Goal: Find specific page/section: Find specific page/section

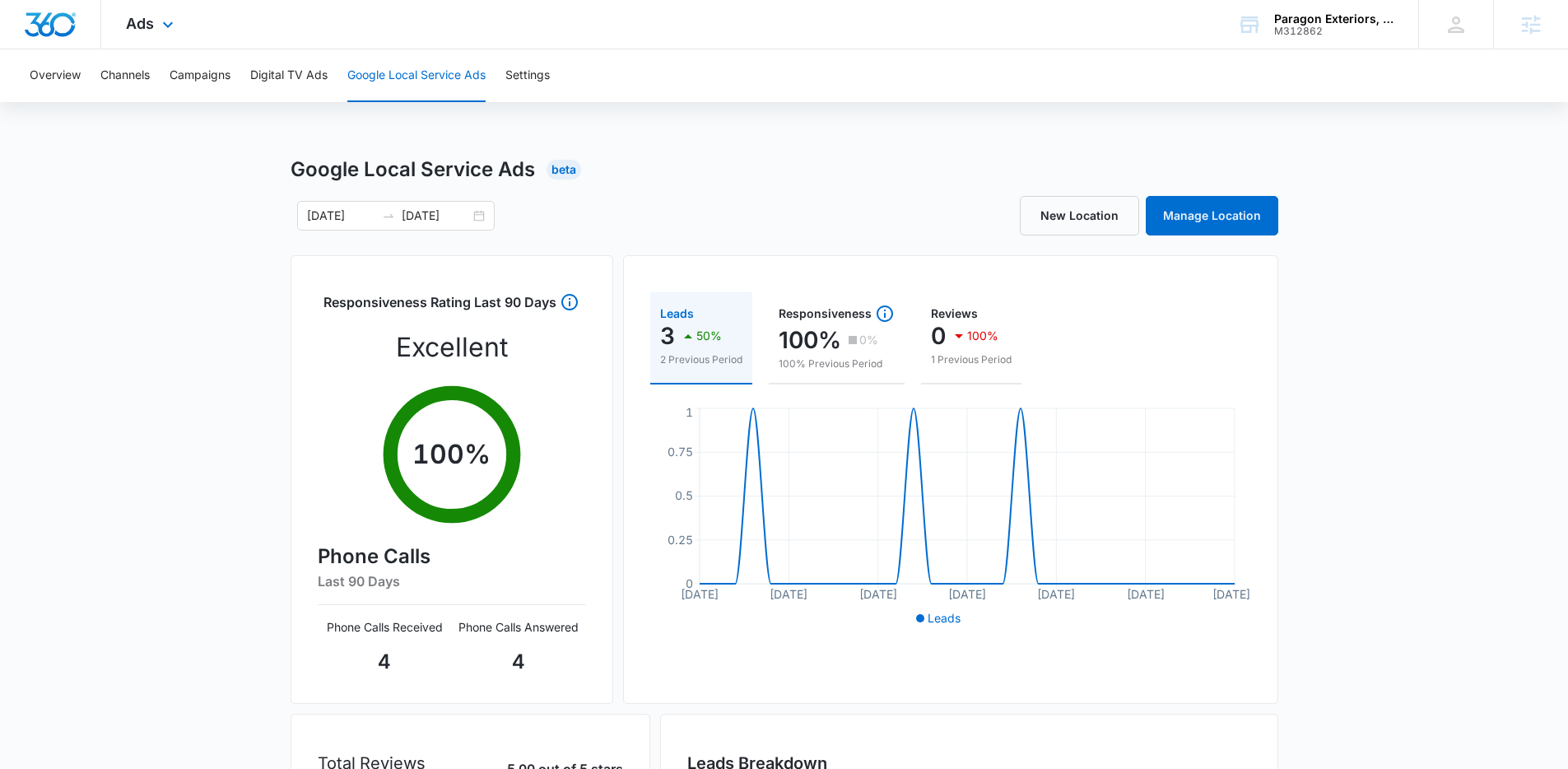
drag, startPoint x: 160, startPoint y: 17, endPoint x: 166, endPoint y: 46, distance: 29.4
click at [160, 18] on icon at bounding box center [168, 25] width 20 height 20
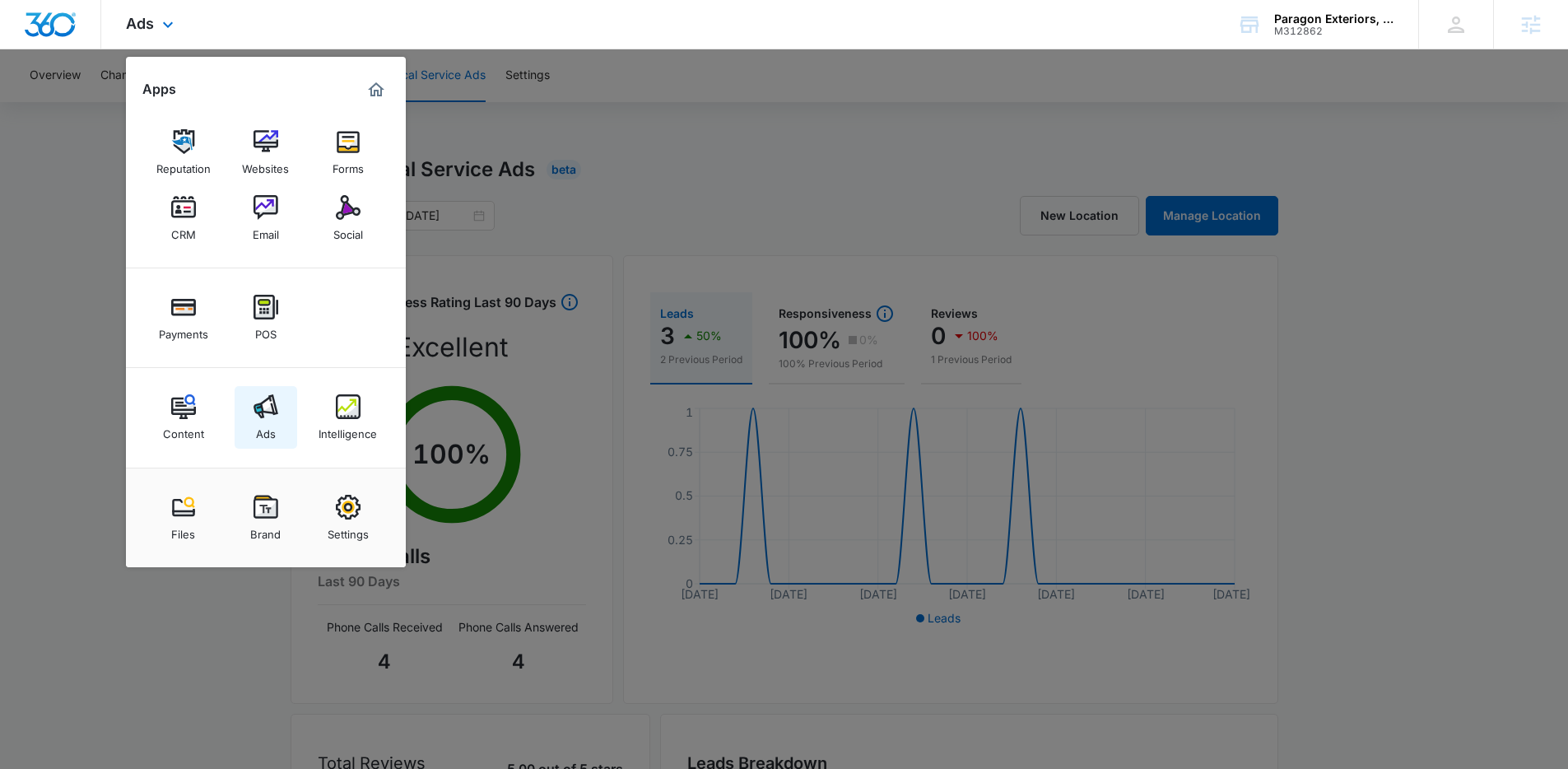
click at [263, 418] on img at bounding box center [265, 406] width 25 height 25
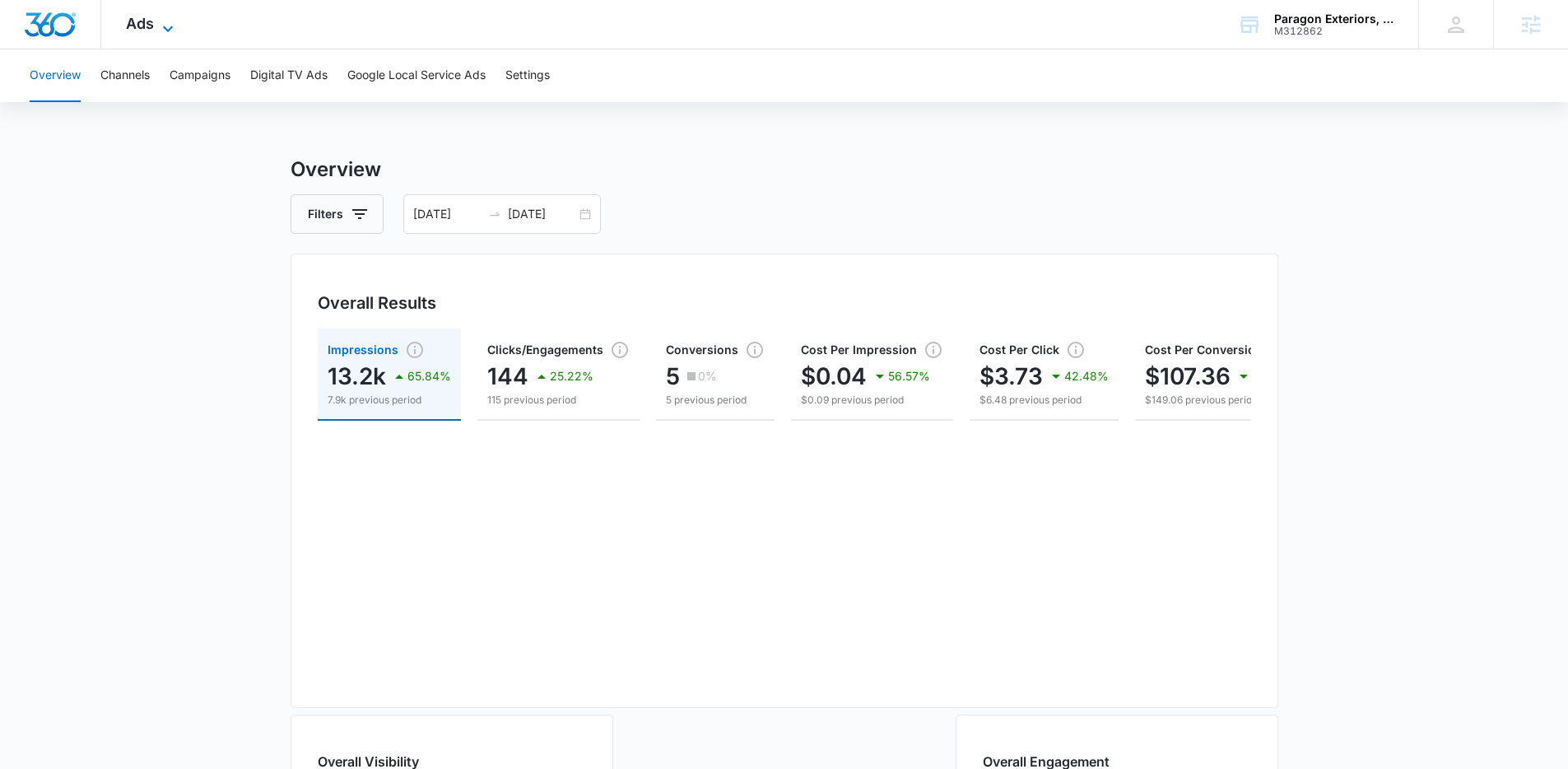
click at [166, 28] on icon at bounding box center [168, 29] width 10 height 6
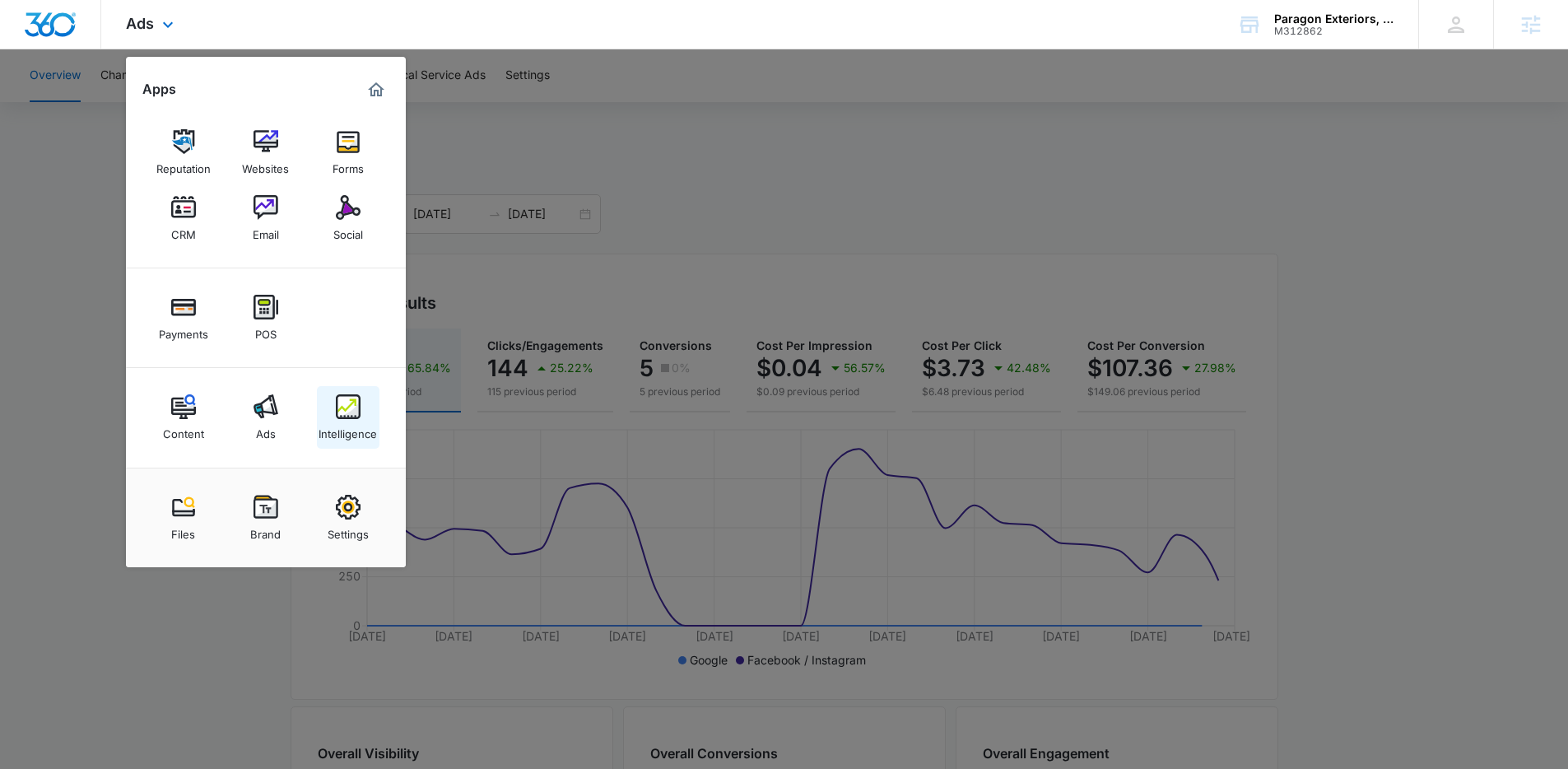
click at [338, 410] on img at bounding box center [348, 406] width 25 height 25
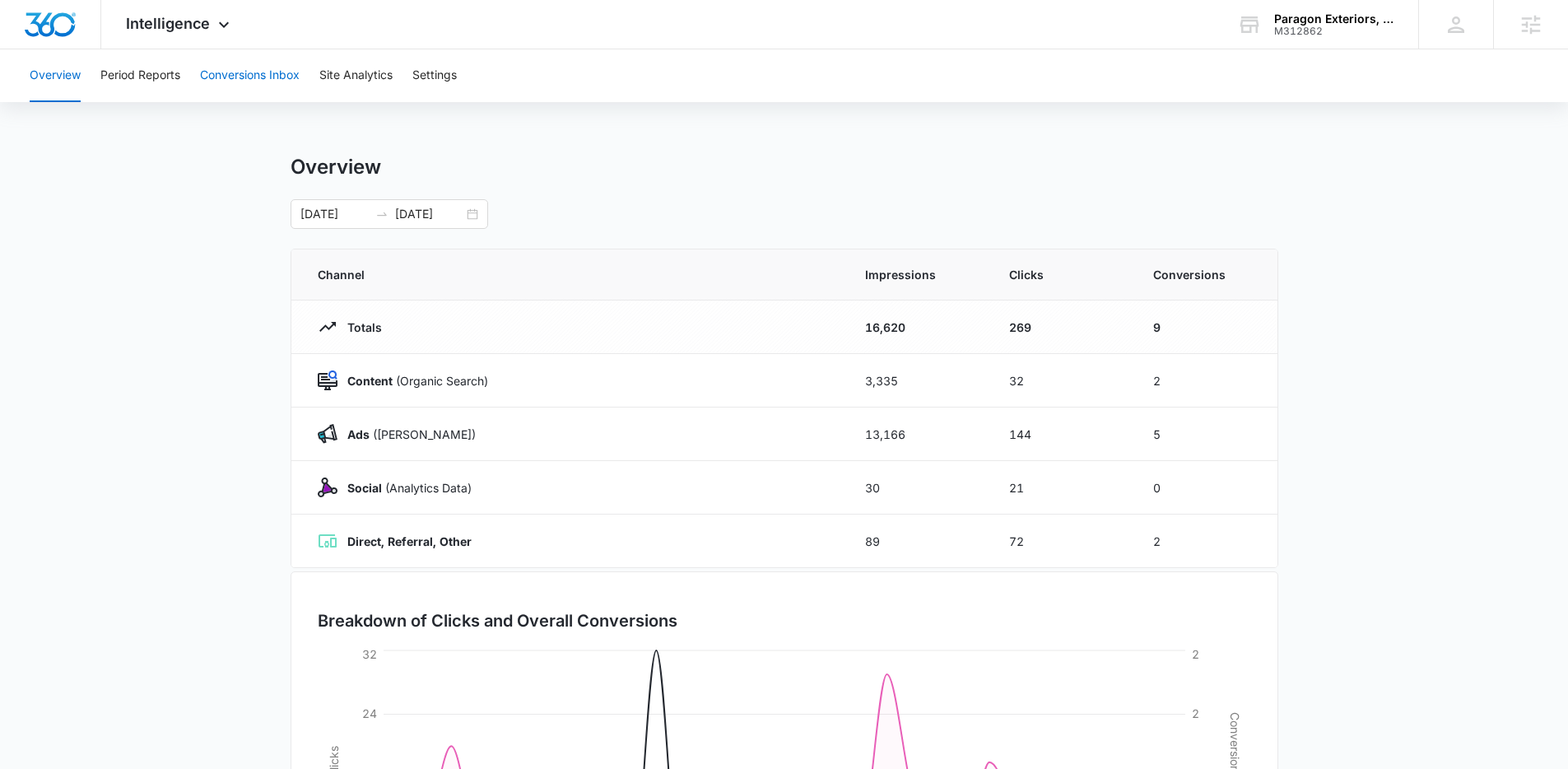
click at [252, 72] on button "Conversions Inbox" at bounding box center [250, 75] width 100 height 53
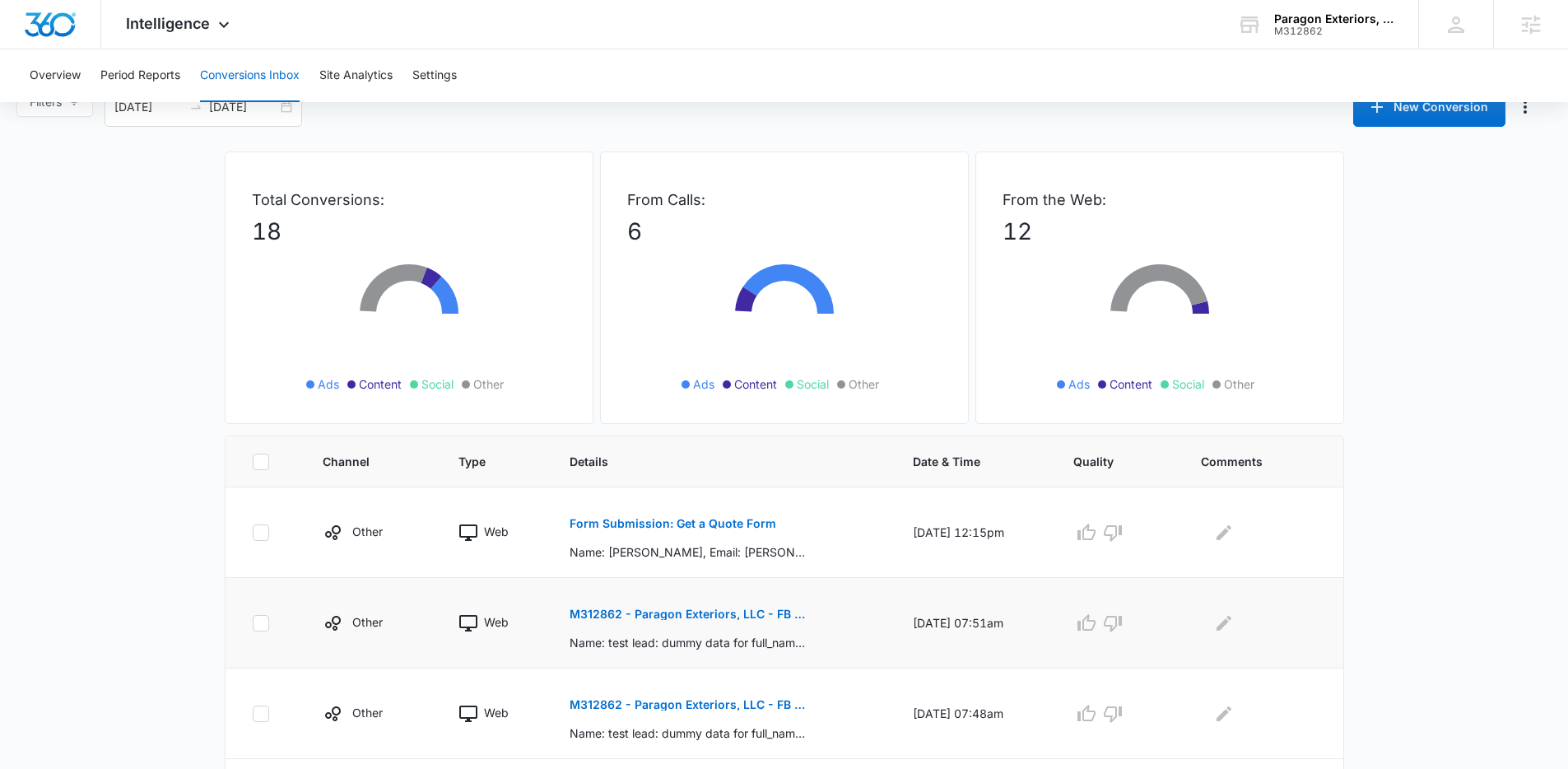
scroll to position [37, 0]
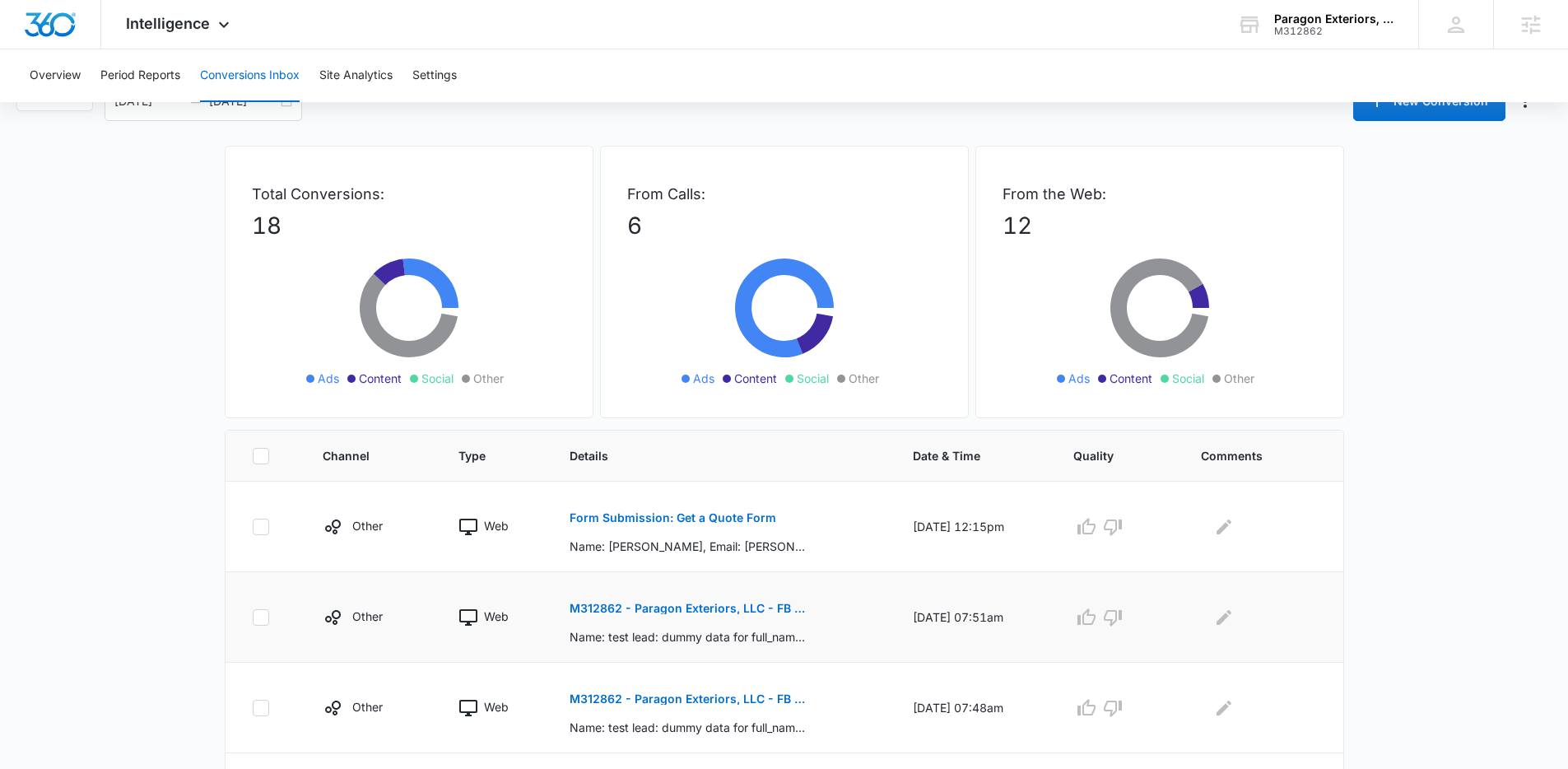
click at [755, 608] on p "M312862 - Paragon Exteriors, LLC - FB - Lead Gen - Updated Form" at bounding box center [688, 608] width 239 height 12
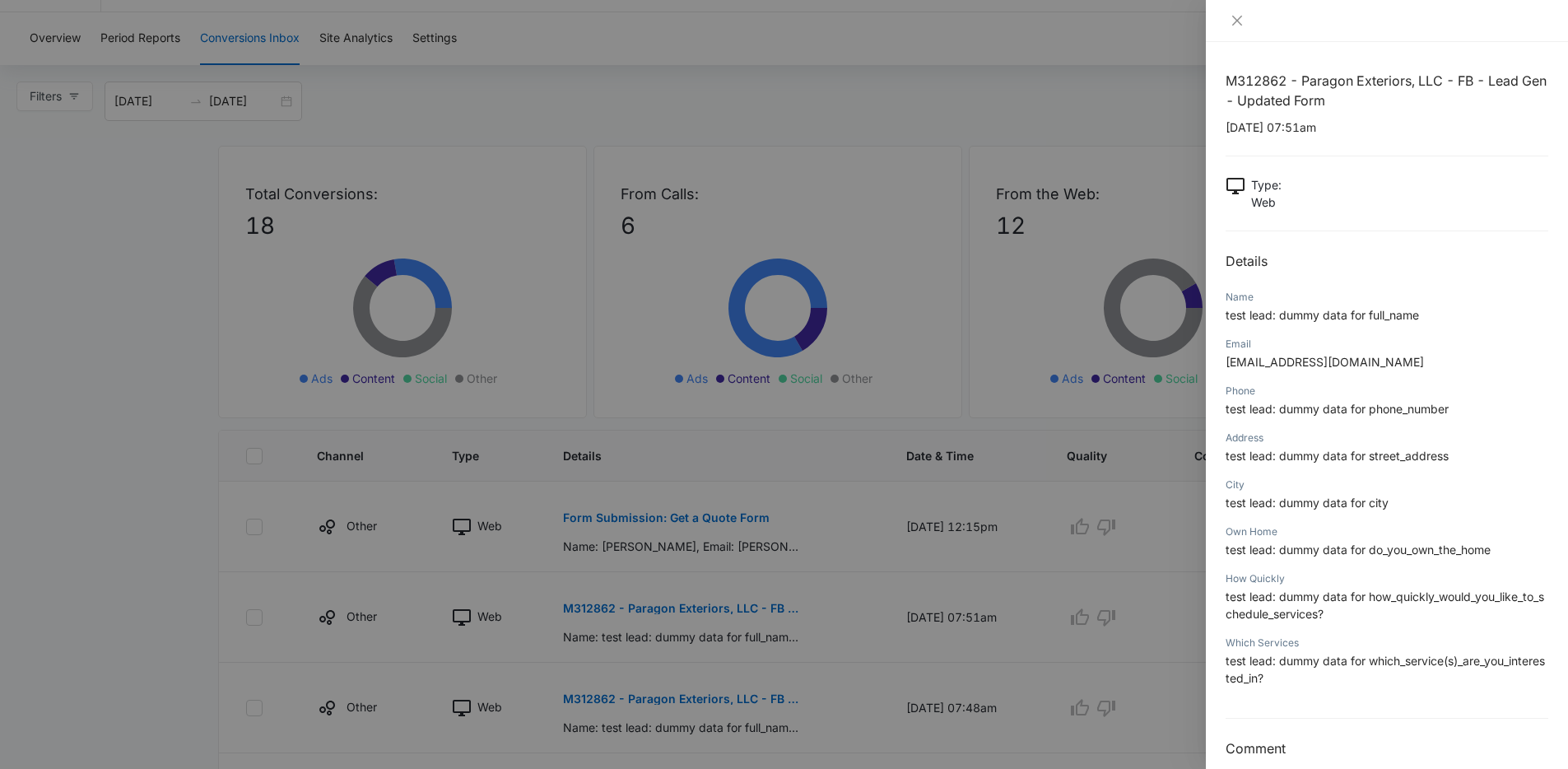
click at [886, 516] on div at bounding box center [784, 384] width 1568 height 769
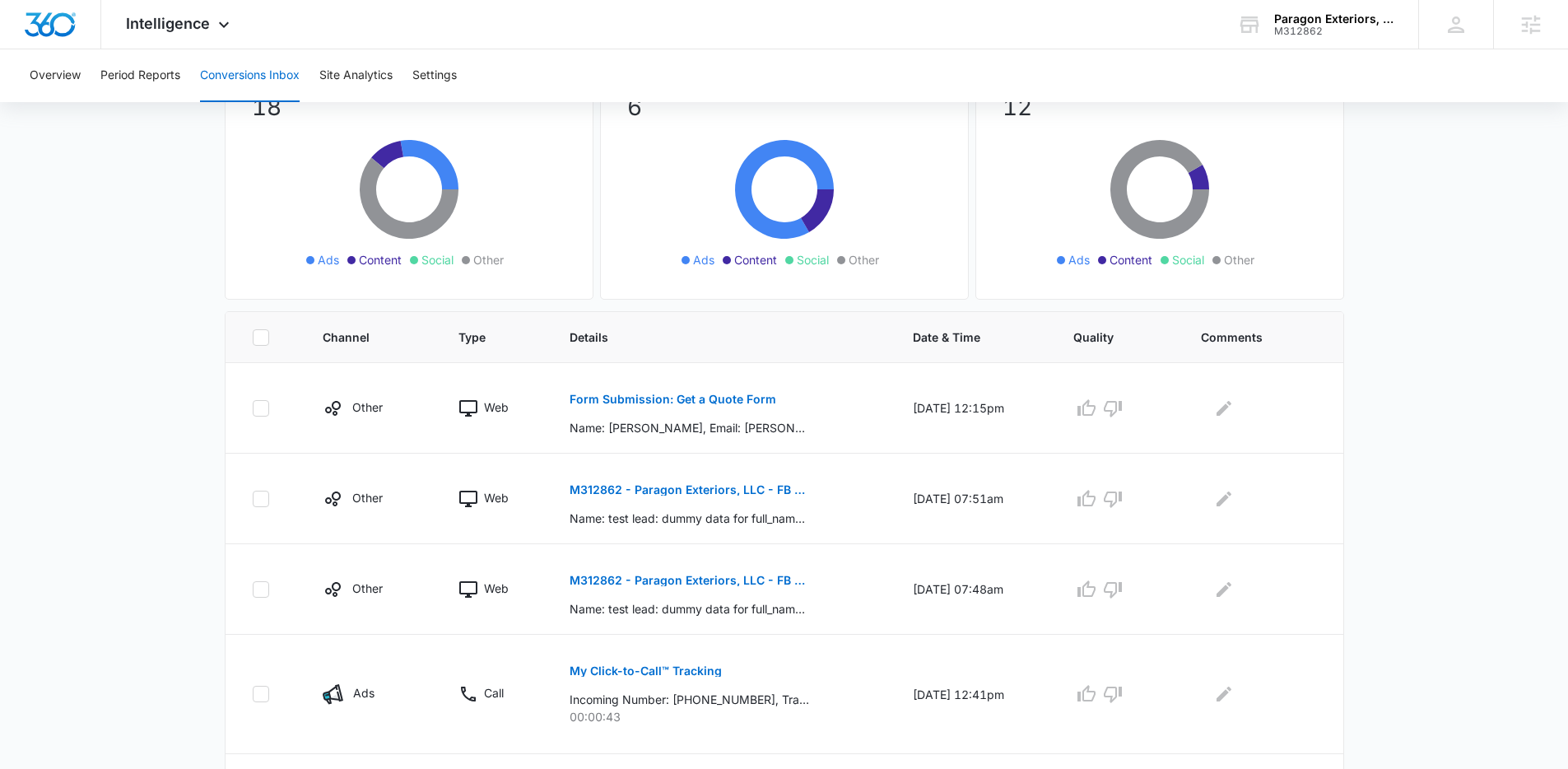
scroll to position [0, 0]
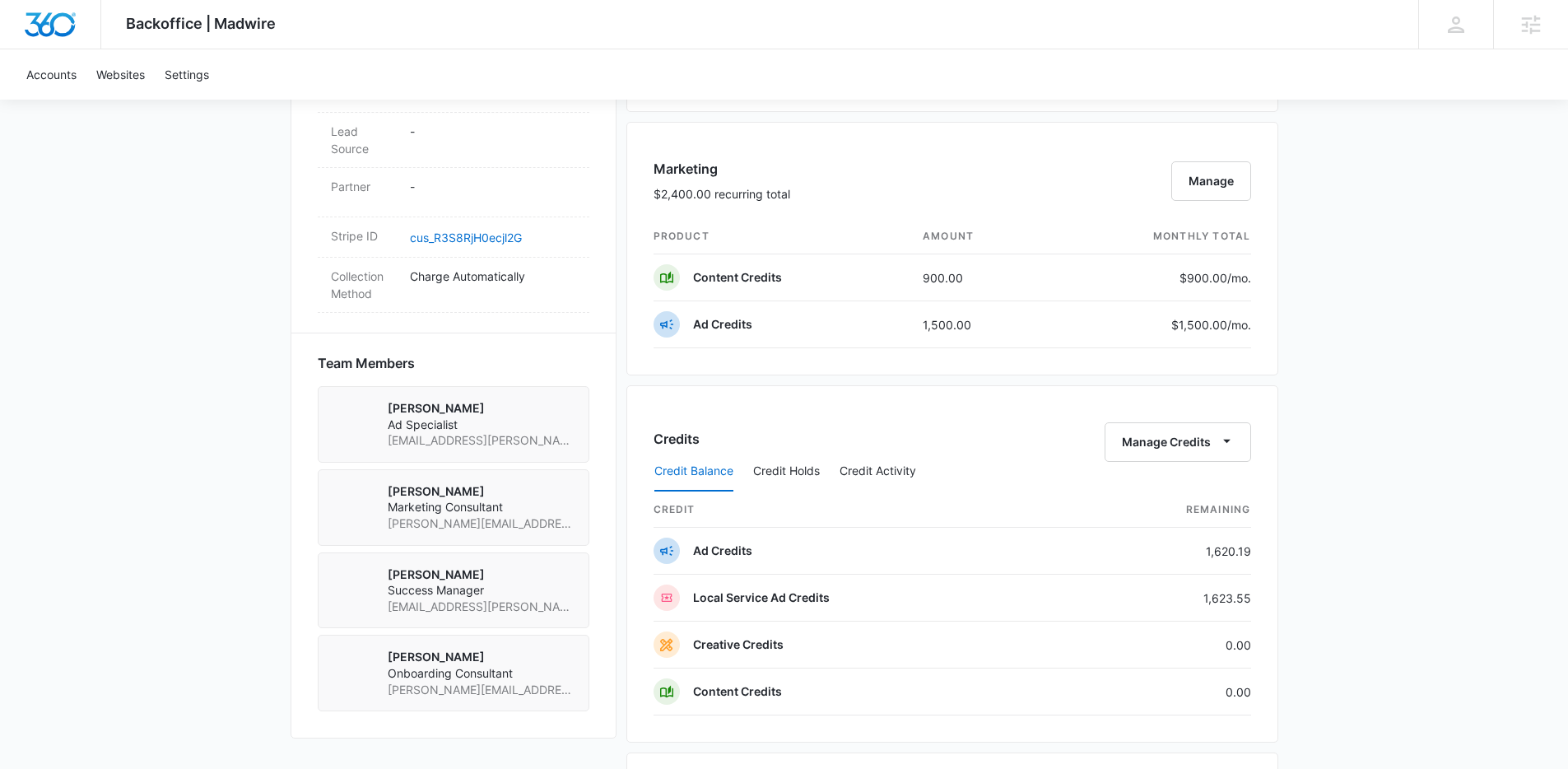
scroll to position [992, 0]
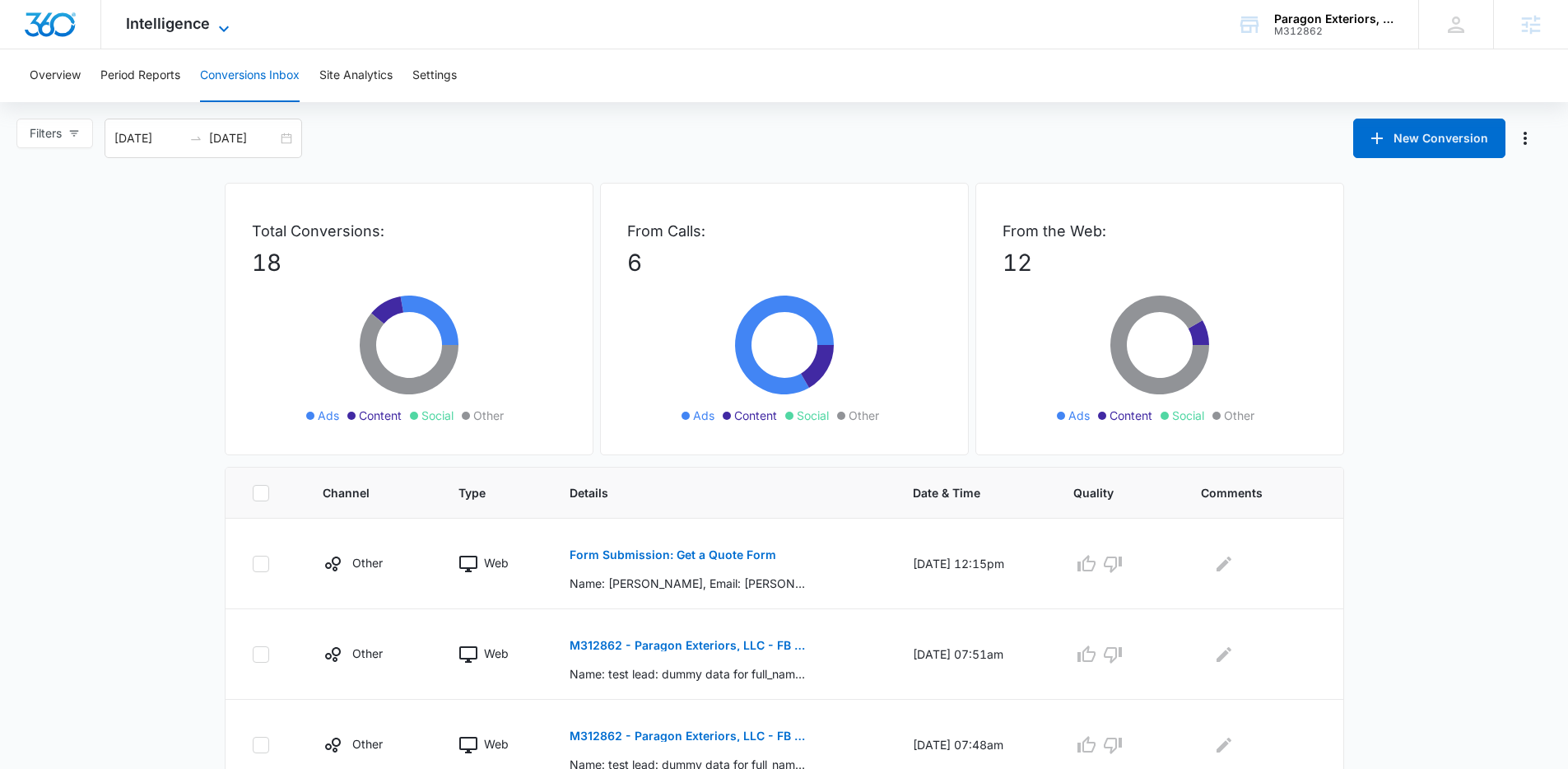
click at [185, 25] on span "Intelligence" at bounding box center [168, 23] width 84 height 17
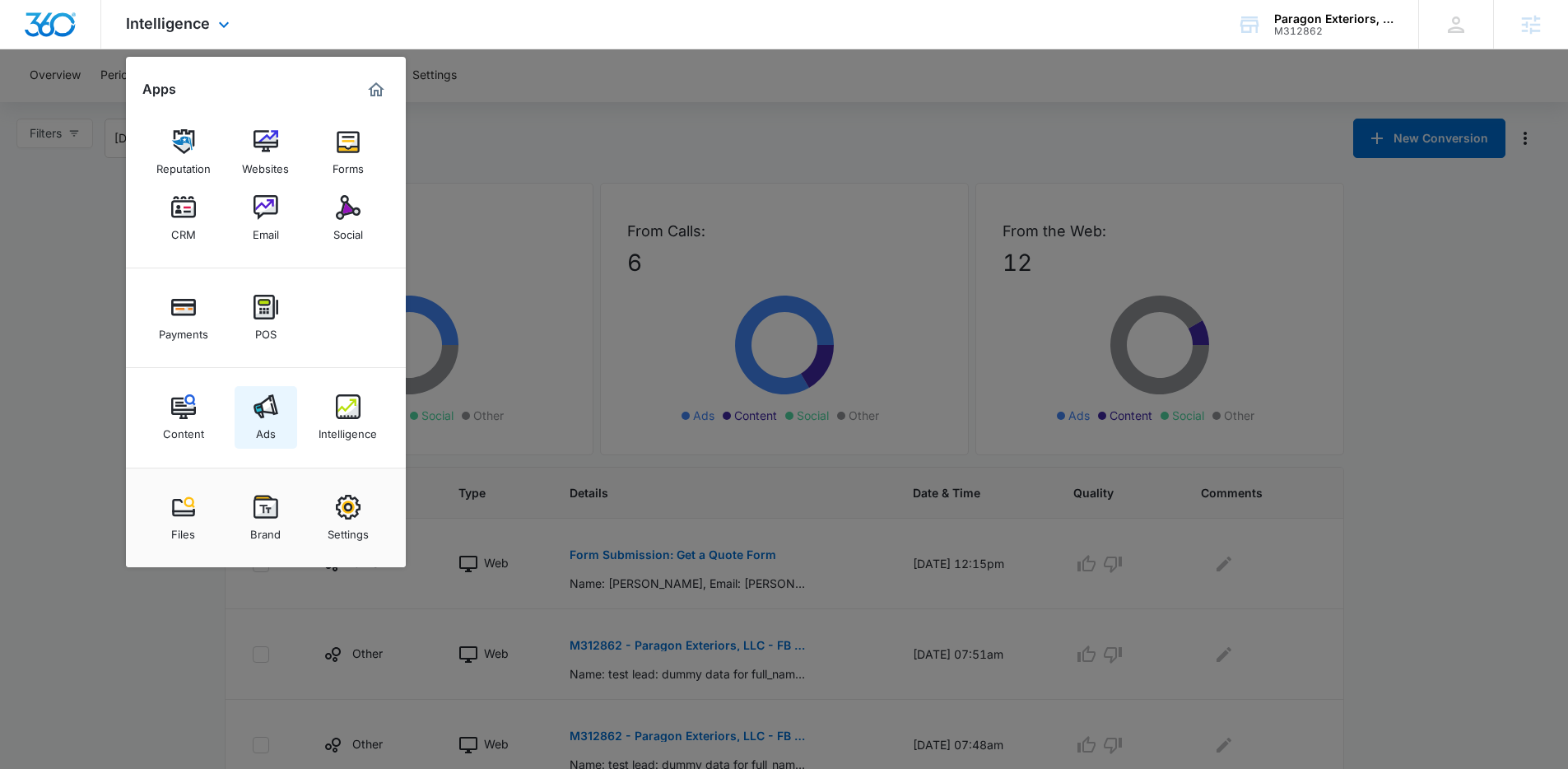
click at [263, 429] on div "Ads" at bounding box center [266, 429] width 20 height 21
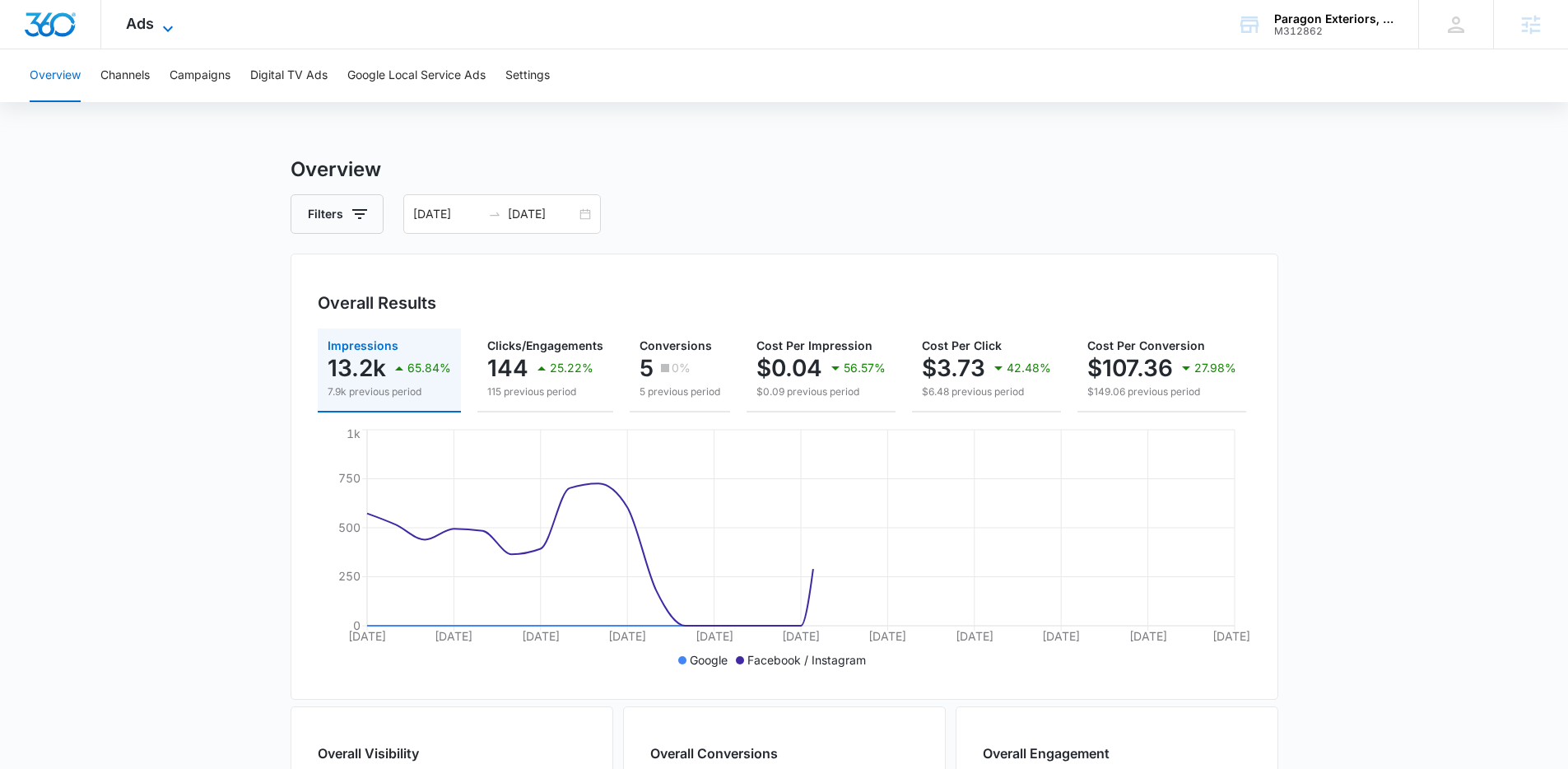
click at [148, 24] on span "Ads" at bounding box center [140, 23] width 28 height 17
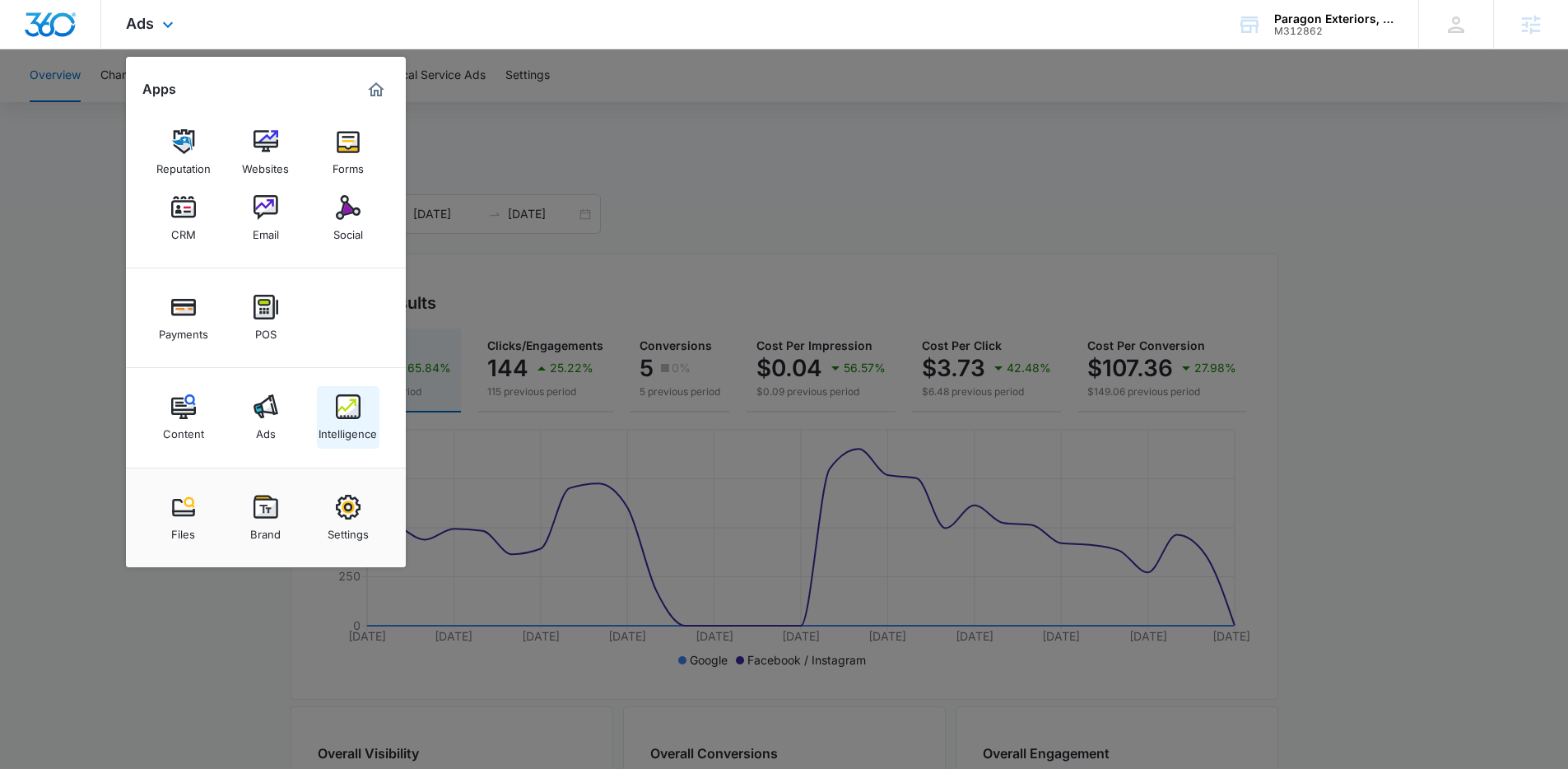
click at [355, 402] on img at bounding box center [348, 406] width 25 height 25
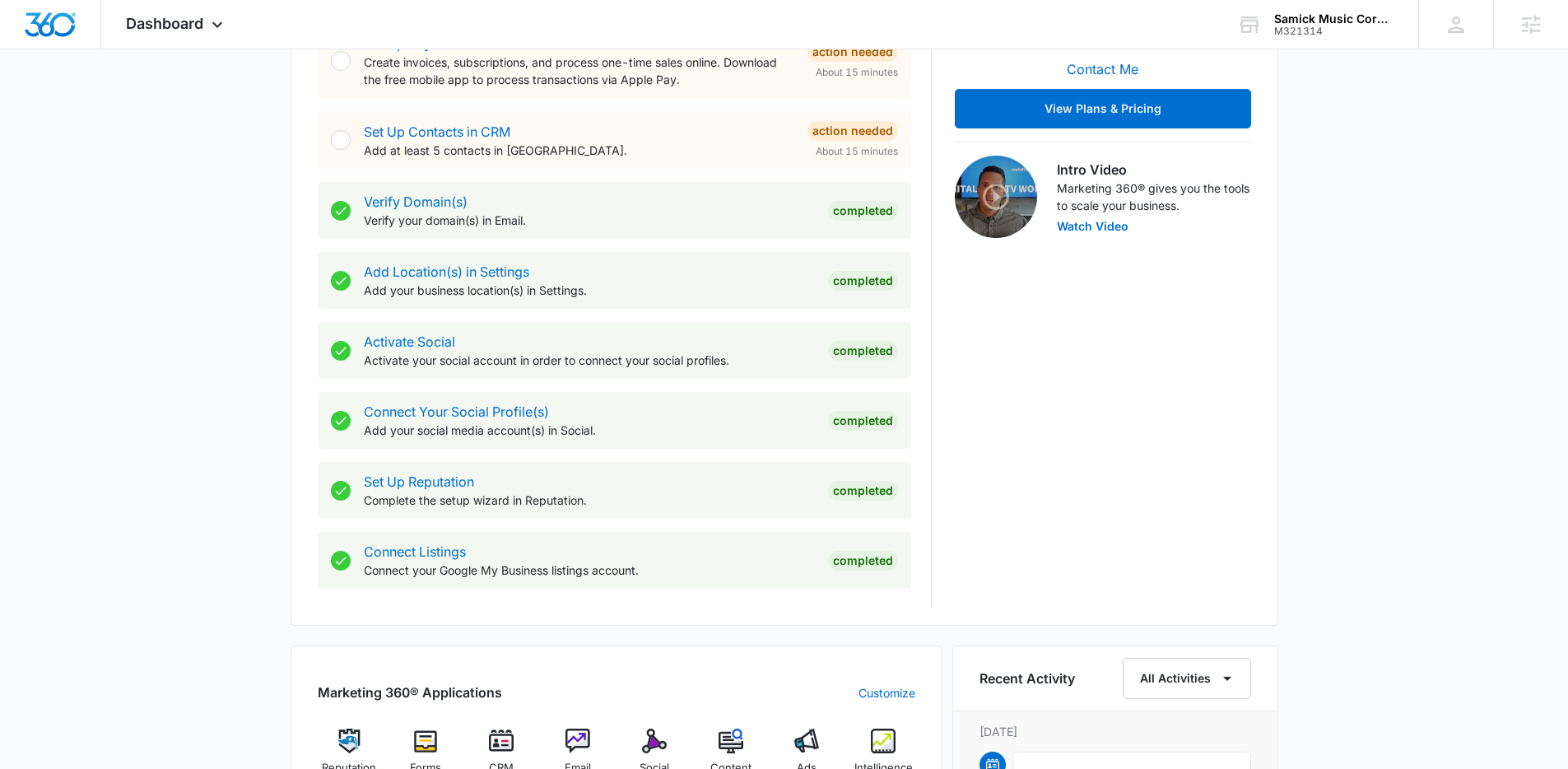
scroll to position [601, 0]
